Goal: Task Accomplishment & Management: Complete application form

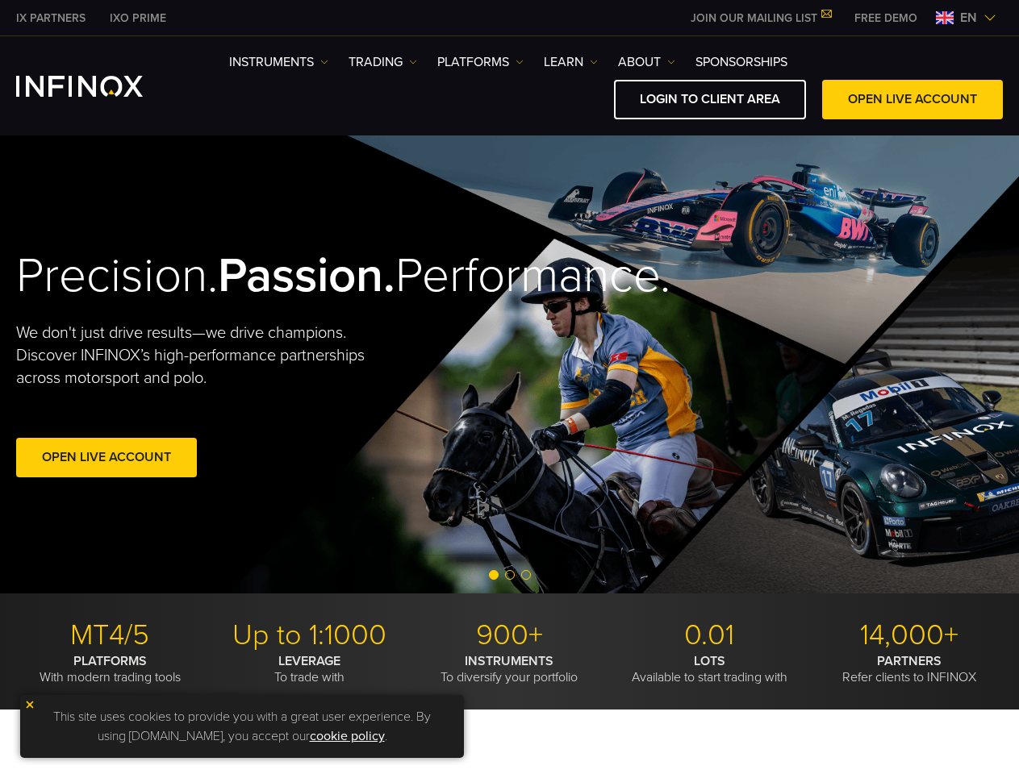
click at [509, 387] on div "Precision. Passion. Performance. We don't just drive results—we drive champions…" at bounding box center [509, 365] width 1019 height 458
click at [966, 18] on span "en" at bounding box center [969, 17] width 30 height 19
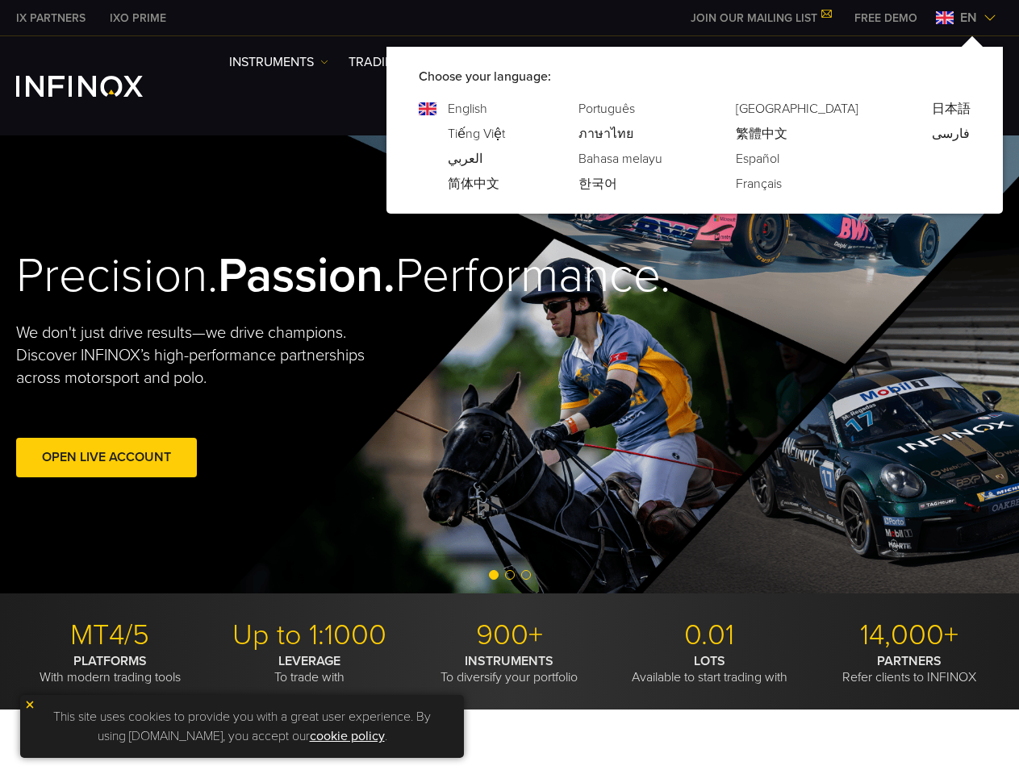
click at [509, 365] on div "Precision. Passion. Performance. We don't just drive results—we drive champions…" at bounding box center [509, 365] width 1019 height 458
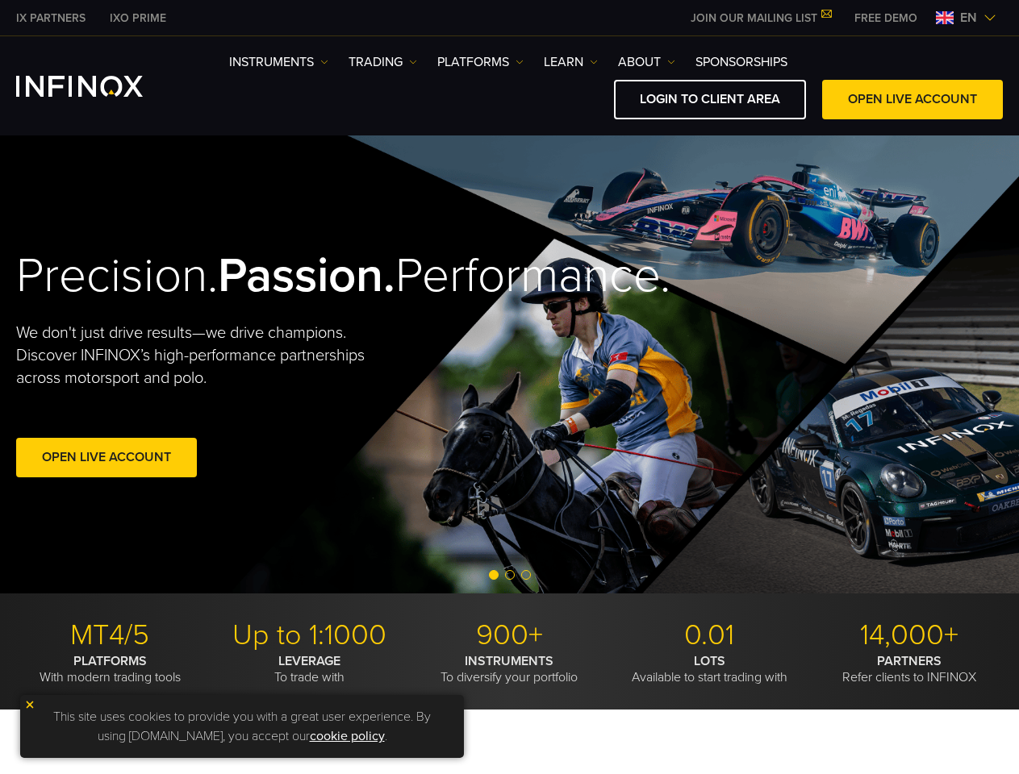
click at [255, 483] on div "Open Live Account" at bounding box center [238, 460] width 444 height 45
click at [509, 576] on span "Go to slide 2" at bounding box center [510, 575] width 10 height 10
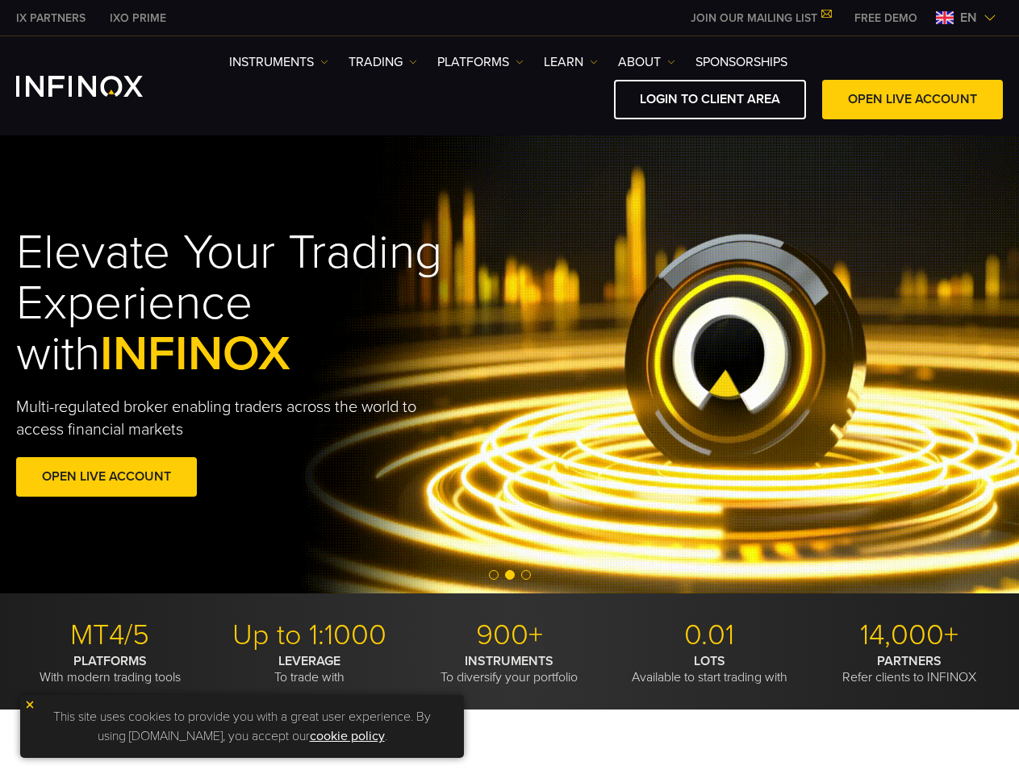
click at [494, 575] on span "Go to slide 1" at bounding box center [494, 575] width 10 height 10
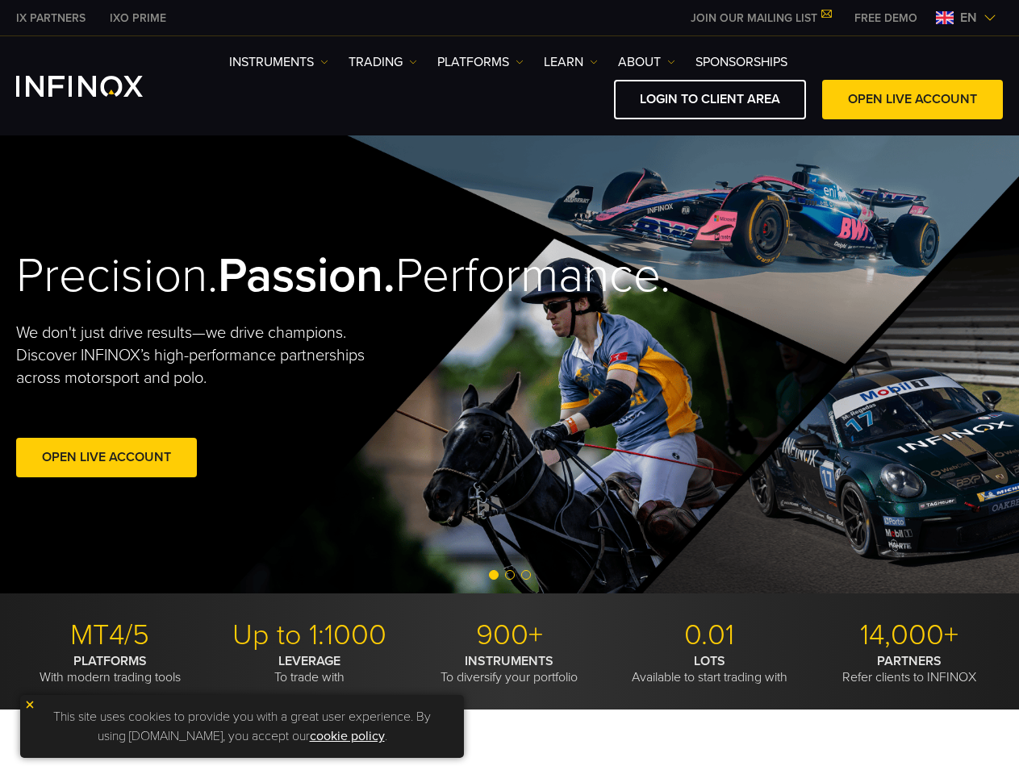
click at [510, 575] on span "Go to slide 2" at bounding box center [510, 575] width 10 height 10
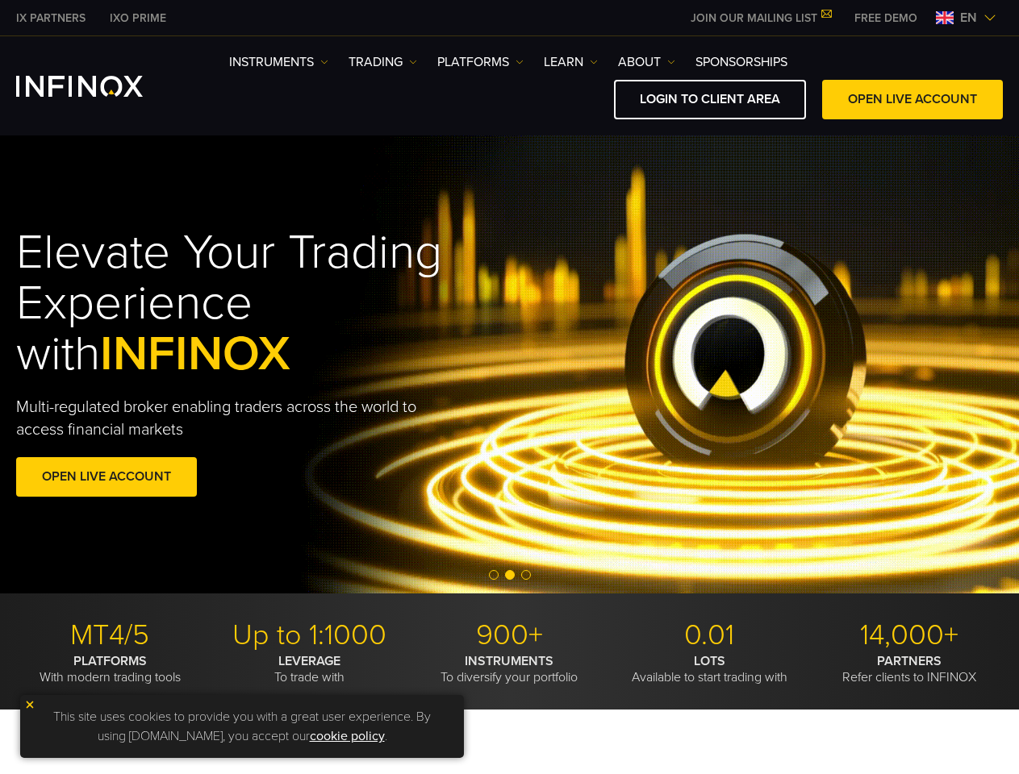
click at [526, 575] on span "Go to slide 3" at bounding box center [526, 575] width 10 height 10
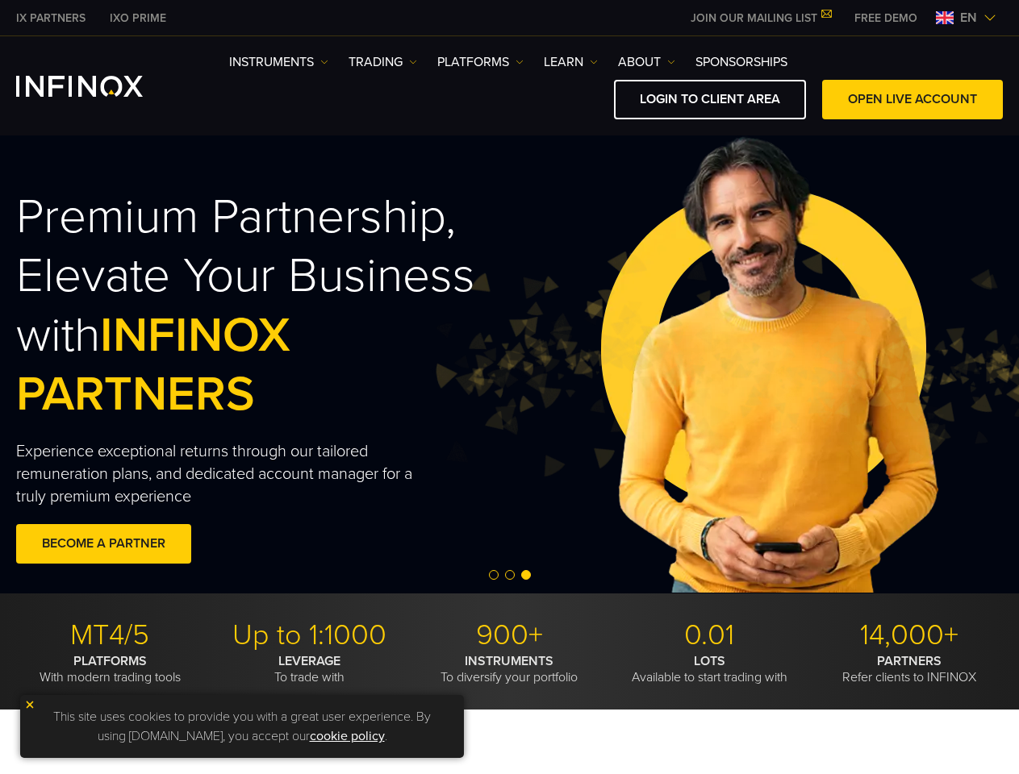
click at [30, 705] on img at bounding box center [29, 704] width 11 height 11
